Goal: Transaction & Acquisition: Subscribe to service/newsletter

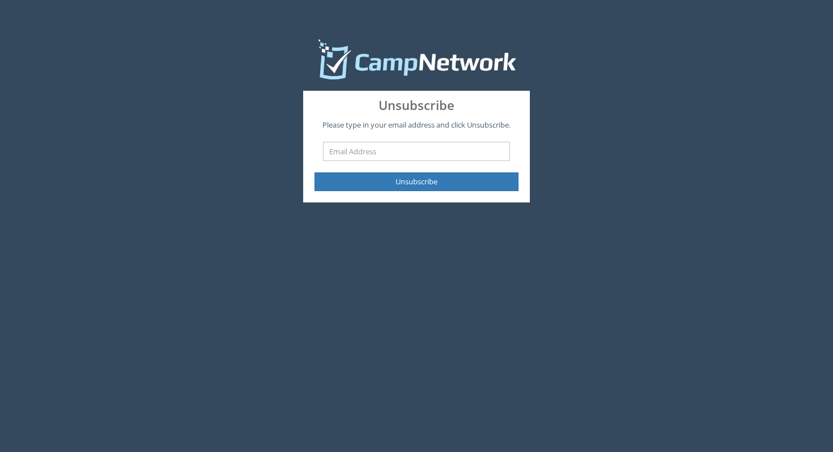
click at [446, 154] on input "text" at bounding box center [416, 151] width 187 height 19
type input "[EMAIL_ADDRESS][DOMAIN_NAME]"
click at [315, 172] on button "Unsubscribe" at bounding box center [417, 181] width 204 height 19
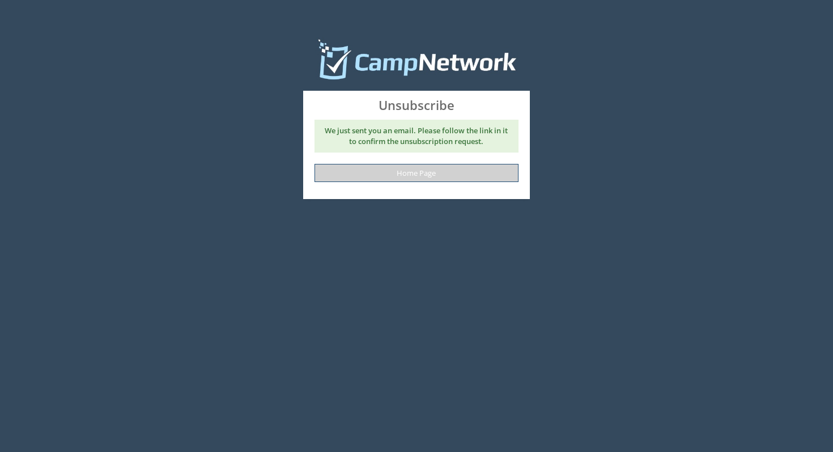
click at [393, 179] on link "Home Page" at bounding box center [417, 173] width 204 height 19
